Goal: Find specific page/section: Find specific page/section

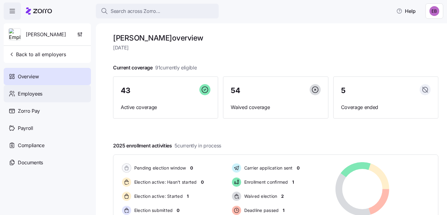
click at [36, 94] on span "Employees" at bounding box center [30, 94] width 25 height 8
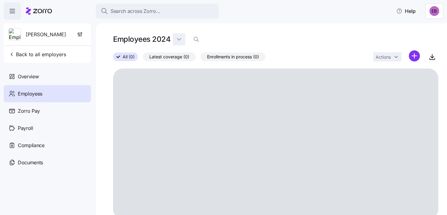
click at [179, 40] on html "Search across Zorro... Help Kim Cox Back to all employers Overview Employees Zo…" at bounding box center [223, 105] width 447 height 211
click at [183, 53] on div "2025" at bounding box center [182, 54] width 11 height 7
click at [38, 94] on span "Employees" at bounding box center [30, 94] width 25 height 8
click at [36, 76] on span "Overview" at bounding box center [28, 77] width 21 height 8
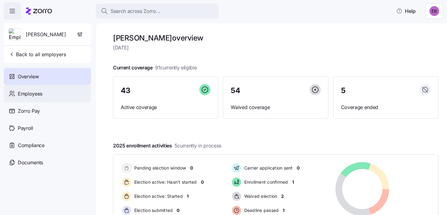
click at [37, 91] on span "Employees" at bounding box center [30, 94] width 25 height 8
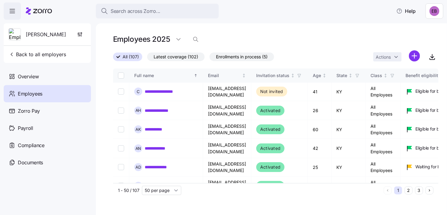
click at [203, 39] on div "Employees 2025" at bounding box center [275, 39] width 325 height 12
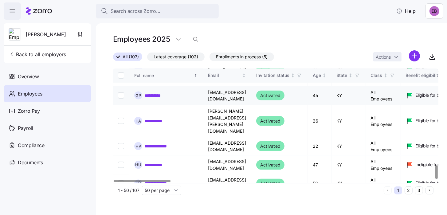
scroll to position [828, 0]
click at [407, 189] on button "2" at bounding box center [408, 190] width 8 height 8
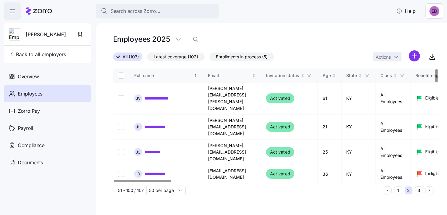
click at [155, 196] on link "**********" at bounding box center [160, 199] width 30 height 6
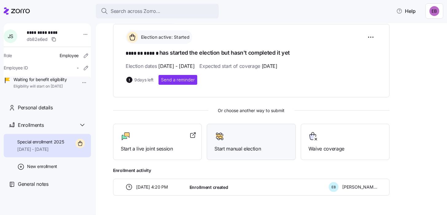
scroll to position [92, 0]
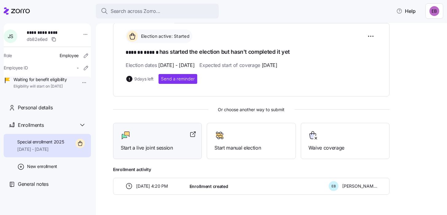
click at [152, 147] on span "Start a live joint session" at bounding box center [157, 148] width 73 height 8
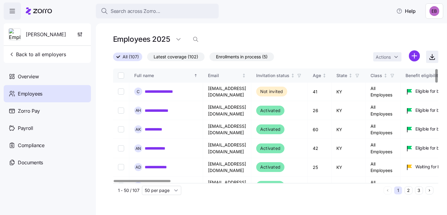
click at [432, 58] on icon "button" at bounding box center [431, 57] width 3 height 2
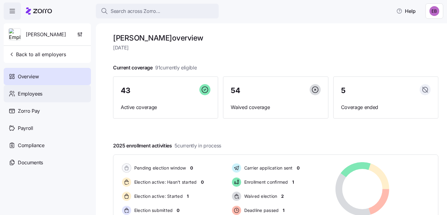
click at [27, 92] on span "Employees" at bounding box center [30, 94] width 25 height 8
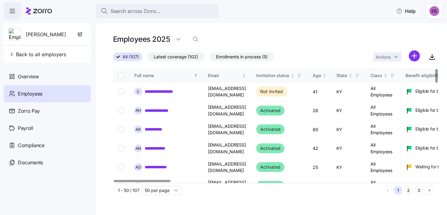
click at [206, 40] on div "Employees 2025" at bounding box center [275, 39] width 325 height 12
click at [200, 40] on span "button" at bounding box center [196, 39] width 12 height 12
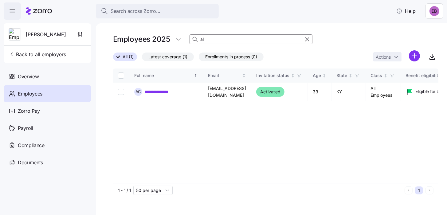
type input "a"
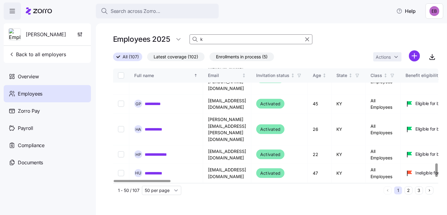
scroll to position [828, 0]
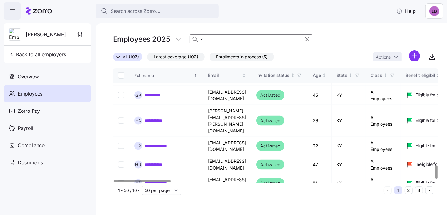
type input "k"
click at [409, 189] on button "2" at bounding box center [408, 190] width 8 height 8
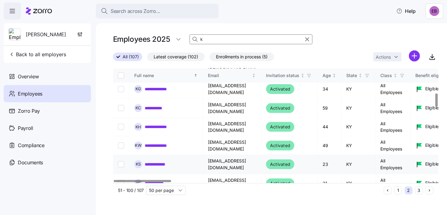
scroll to position [246, 0]
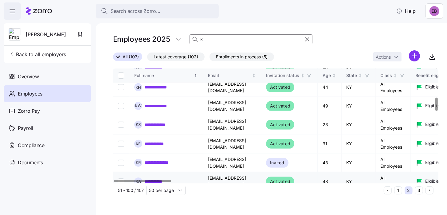
click at [162, 178] on link "**********" at bounding box center [155, 181] width 21 height 6
